Goal: Task Accomplishment & Management: Use online tool/utility

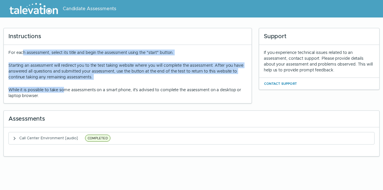
drag, startPoint x: 62, startPoint y: 83, endPoint x: 22, endPoint y: 46, distance: 54.5
click at [22, 46] on div "For each assessment, select its title and begin the assessment using the "start…" at bounding box center [128, 74] width 248 height 58
